Goal: Information Seeking & Learning: Find contact information

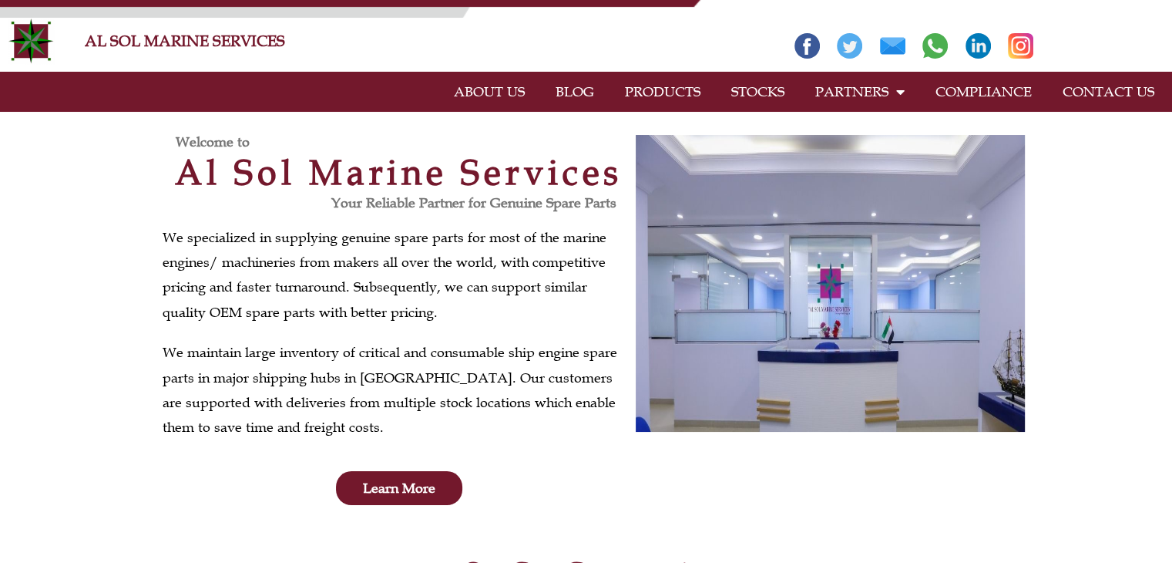
click at [1094, 96] on link "CONTACT US" at bounding box center [1108, 91] width 123 height 35
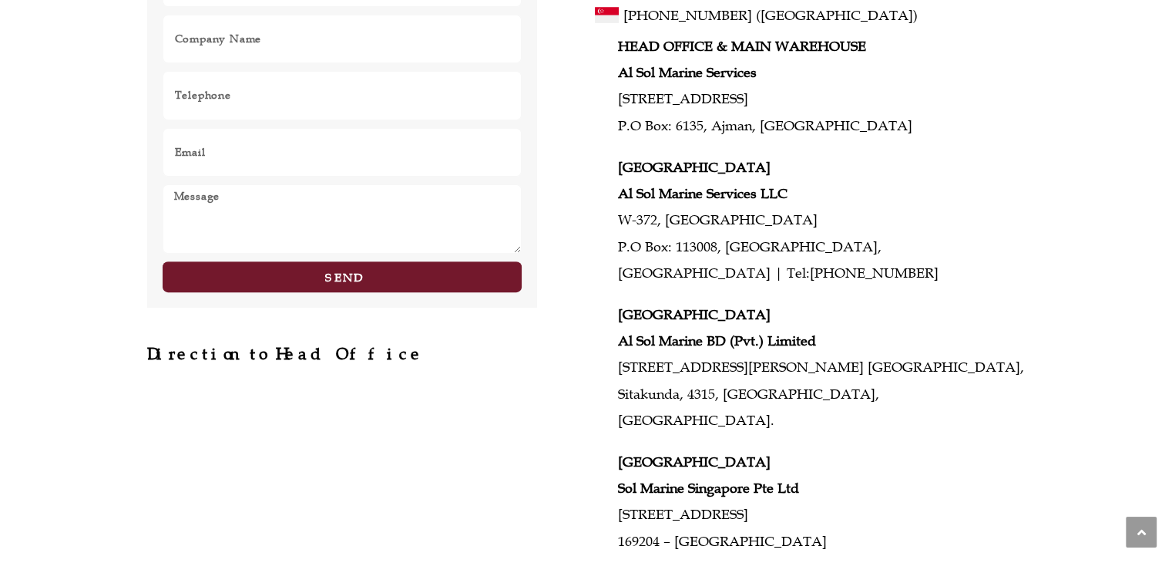
scroll to position [483, 0]
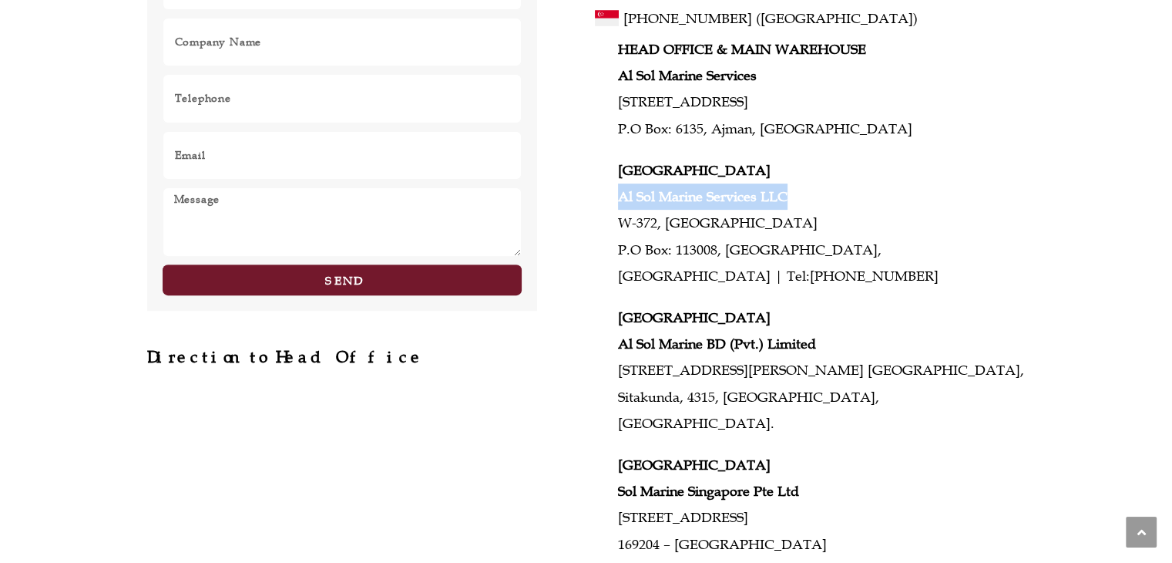
drag, startPoint x: 790, startPoint y: 195, endPoint x: 615, endPoint y: 195, distance: 174.9
click at [615, 195] on div "HEAD OFFICE & MAIN WAREHOUSE Al Sol Marine Services #1, Plot No: 937A, Jurf 1 P…" at bounding box center [810, 296] width 430 height 521
copy strong "Al Sol Marine Services LLC"
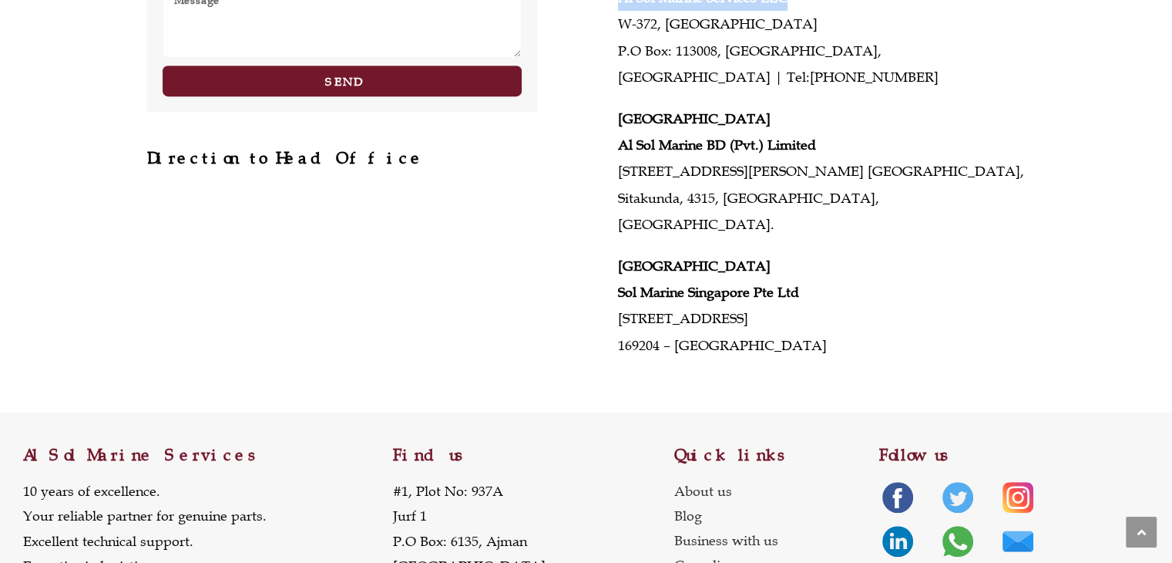
scroll to position [791, 0]
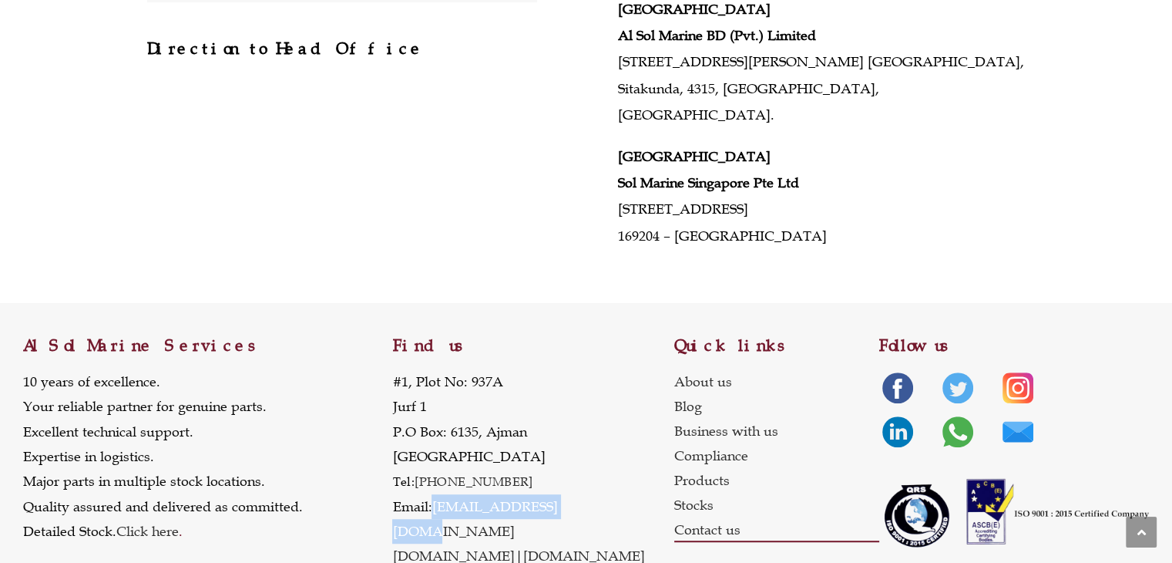
drag, startPoint x: 515, startPoint y: 481, endPoint x: 432, endPoint y: 482, distance: 82.5
click at [432, 482] on p "#1, Plot No: 937A Jurf 1 P.O Box: 6135, Ajman United Arab Emirates Tel: +971 6 …" at bounding box center [532, 469] width 281 height 200
copy p "[EMAIL_ADDRESS][DOMAIN_NAME]"
